Goal: Transaction & Acquisition: Download file/media

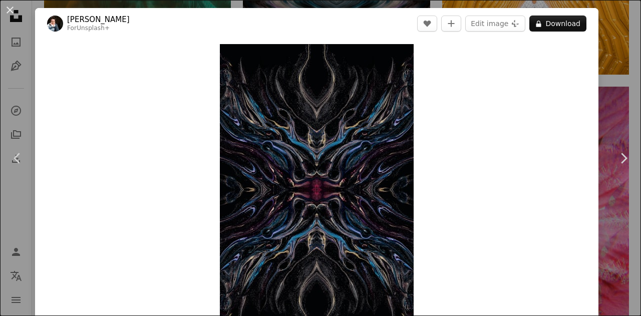
scroll to position [2647, 0]
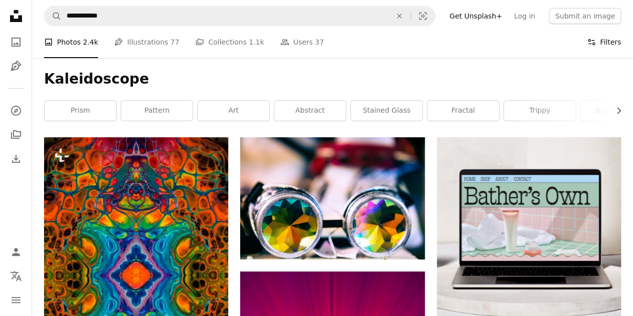
click at [602, 44] on button "Filters Filters" at bounding box center [604, 42] width 34 height 32
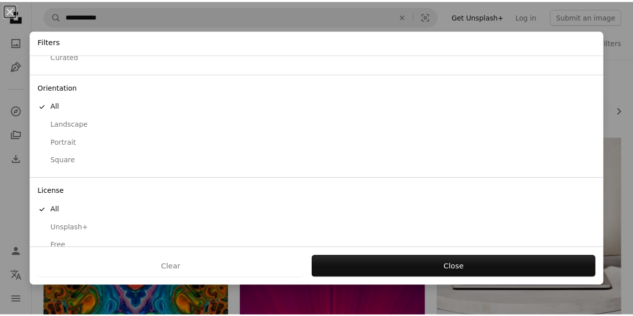
scroll to position [80, 0]
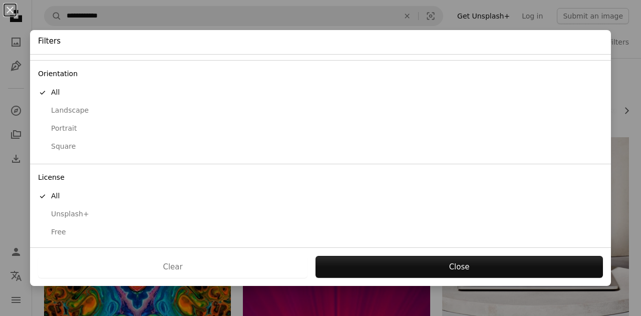
click at [69, 231] on div "Free" at bounding box center [320, 232] width 565 height 10
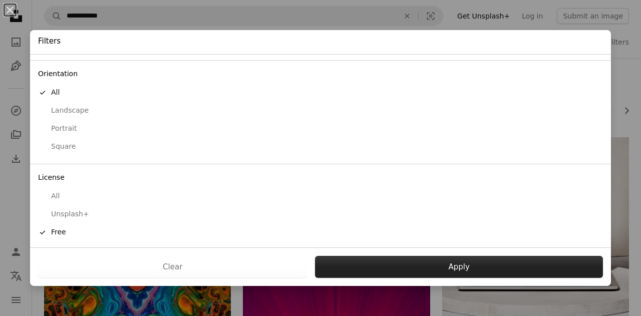
click at [380, 265] on button "Apply" at bounding box center [459, 267] width 288 height 22
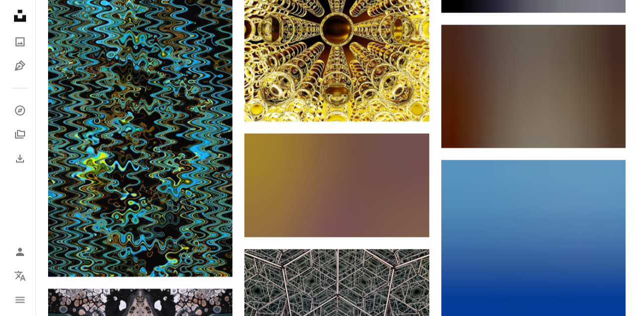
scroll to position [16241, 0]
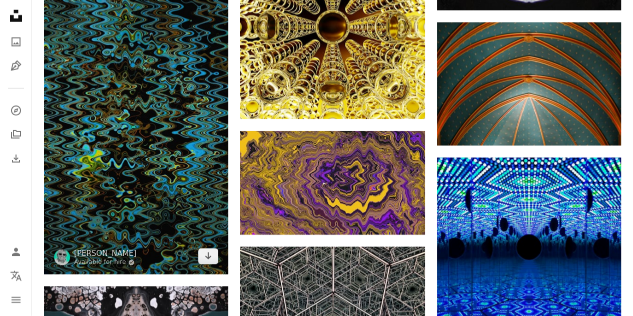
click at [131, 152] on img at bounding box center [136, 110] width 184 height 328
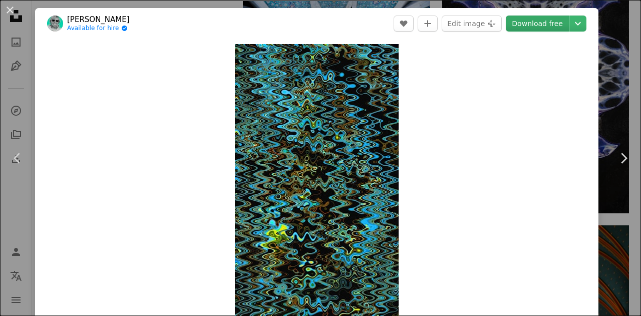
click at [521, 25] on link "Download free" at bounding box center [537, 24] width 63 height 16
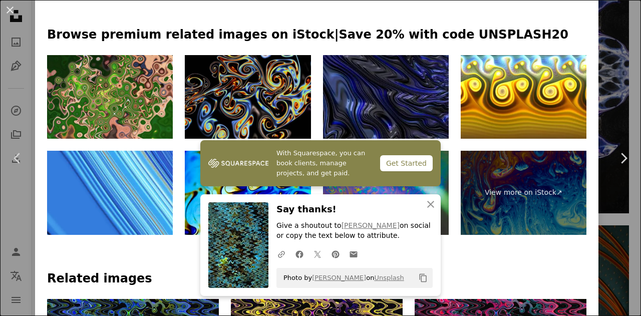
scroll to position [490, 0]
